Goal: Use online tool/utility: Utilize a website feature to perform a specific function

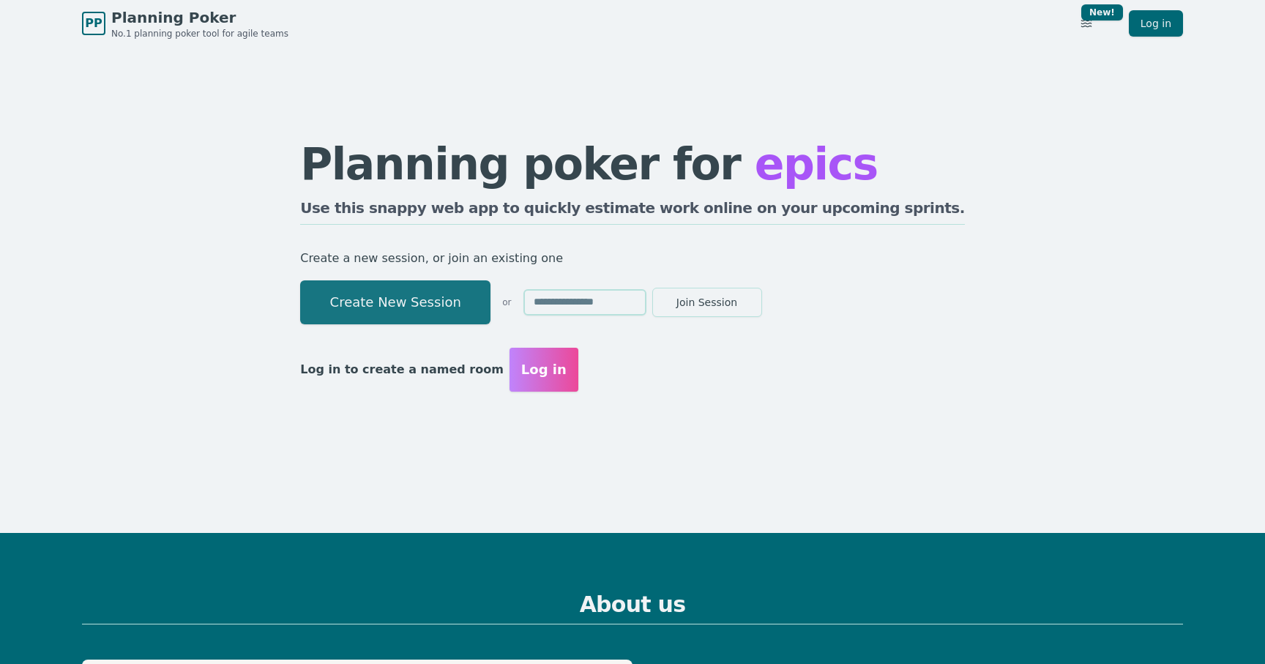
click at [480, 294] on button "Create New Session" at bounding box center [395, 302] width 190 height 44
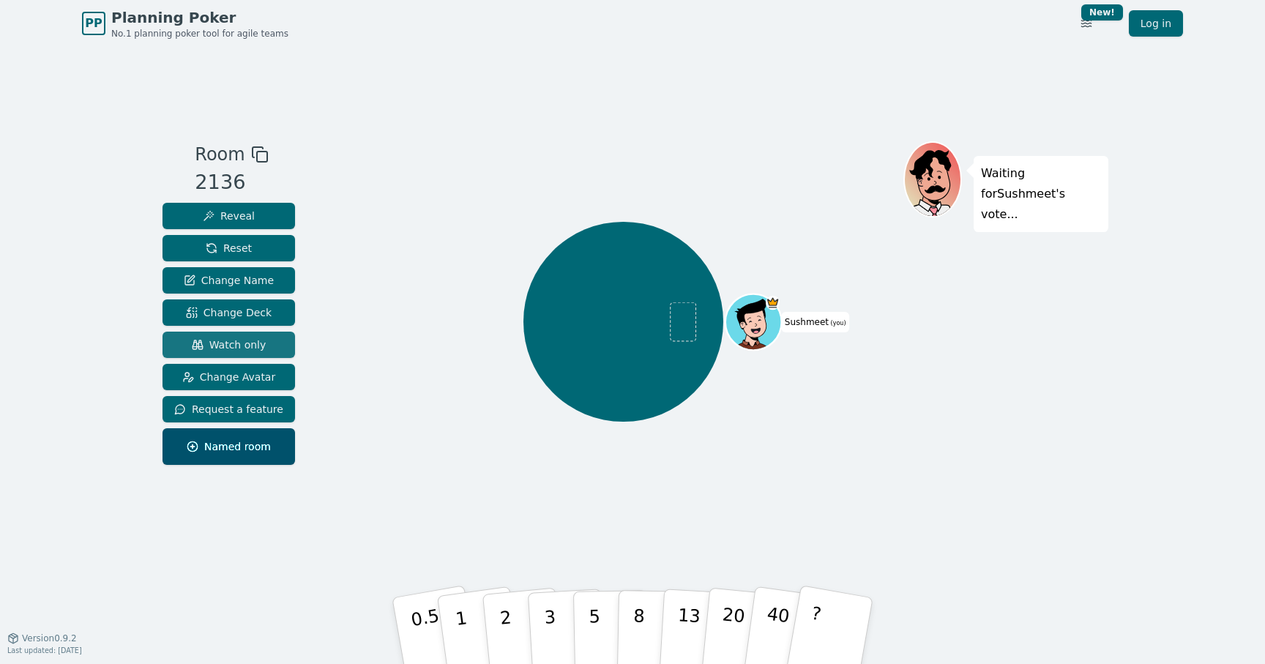
click at [257, 349] on span "Watch only" at bounding box center [229, 345] width 75 height 15
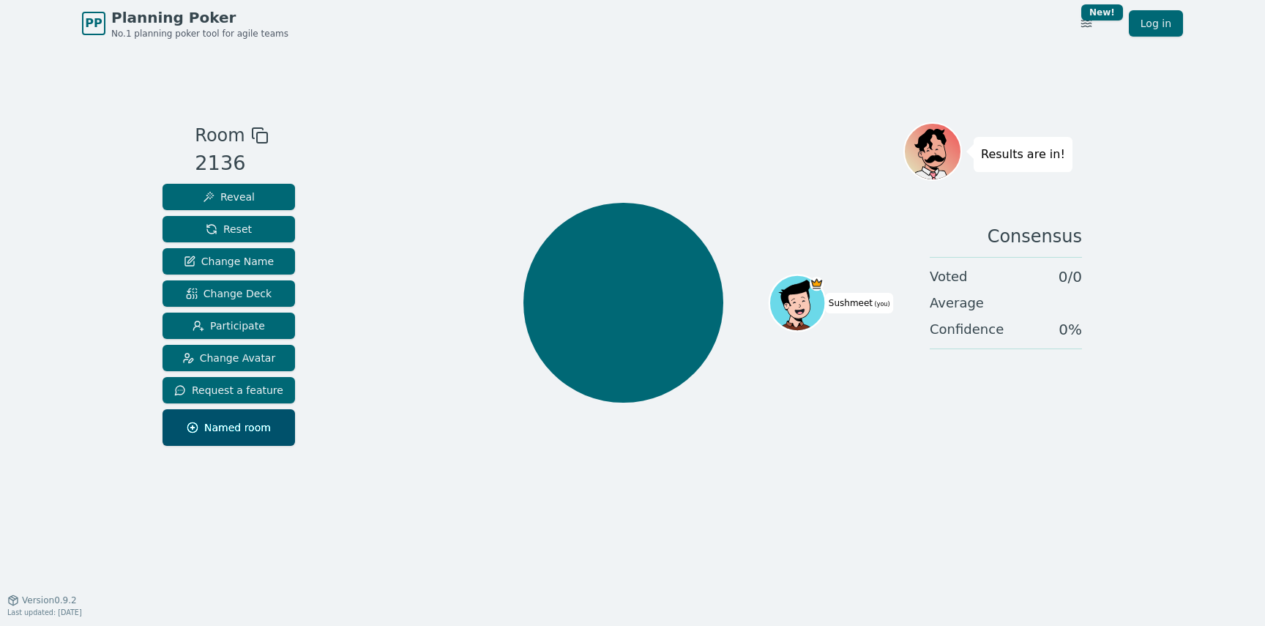
click at [127, 16] on span "Planning Poker" at bounding box center [199, 17] width 177 height 21
